Goal: Task Accomplishment & Management: Use online tool/utility

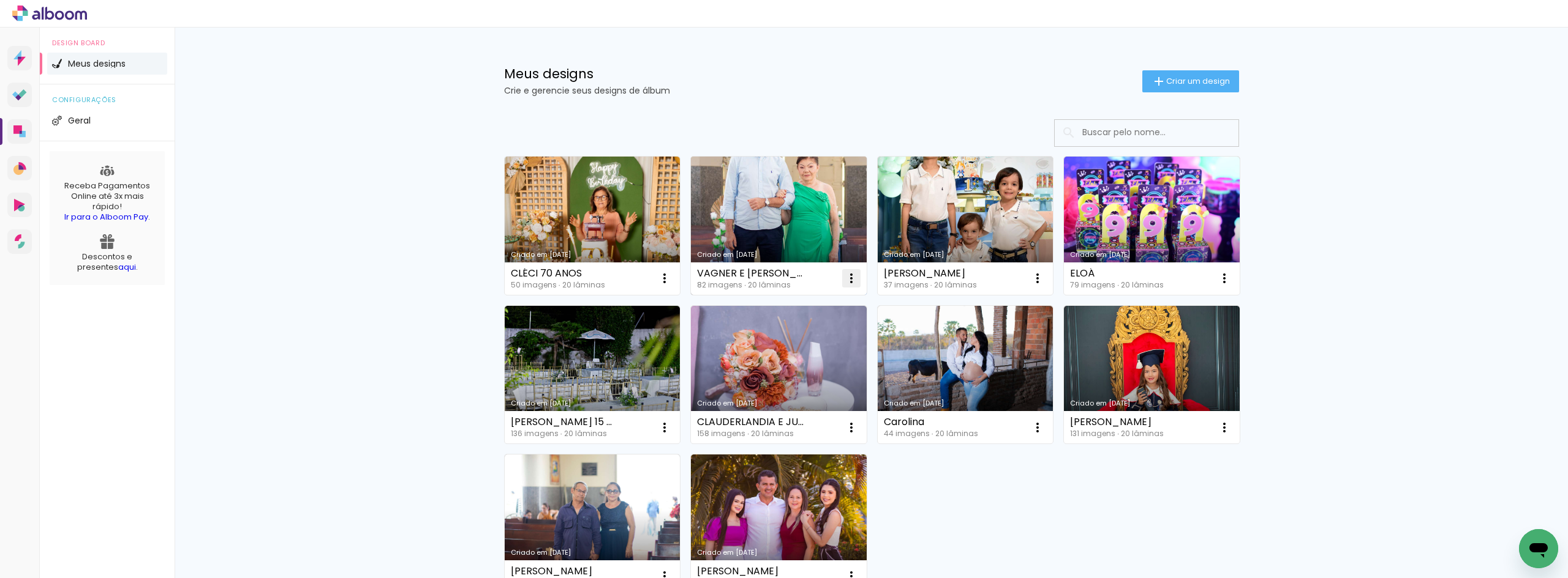
click at [849, 275] on iron-icon at bounding box center [851, 278] width 15 height 15
click at [784, 196] on link "Criado em 23/08/25" at bounding box center [779, 227] width 176 height 139
